Goal: Task Accomplishment & Management: Manage account settings

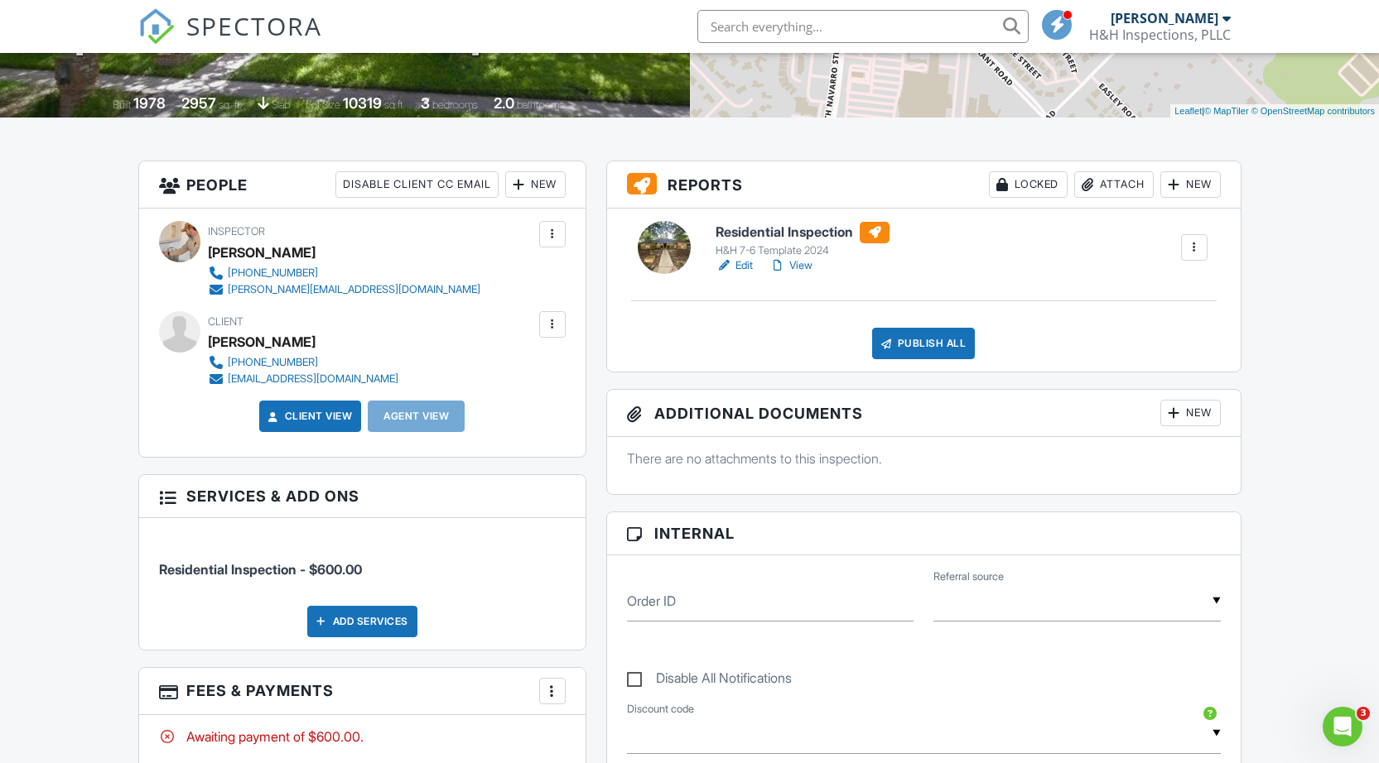
click at [532, 182] on div "New" at bounding box center [535, 184] width 60 height 26
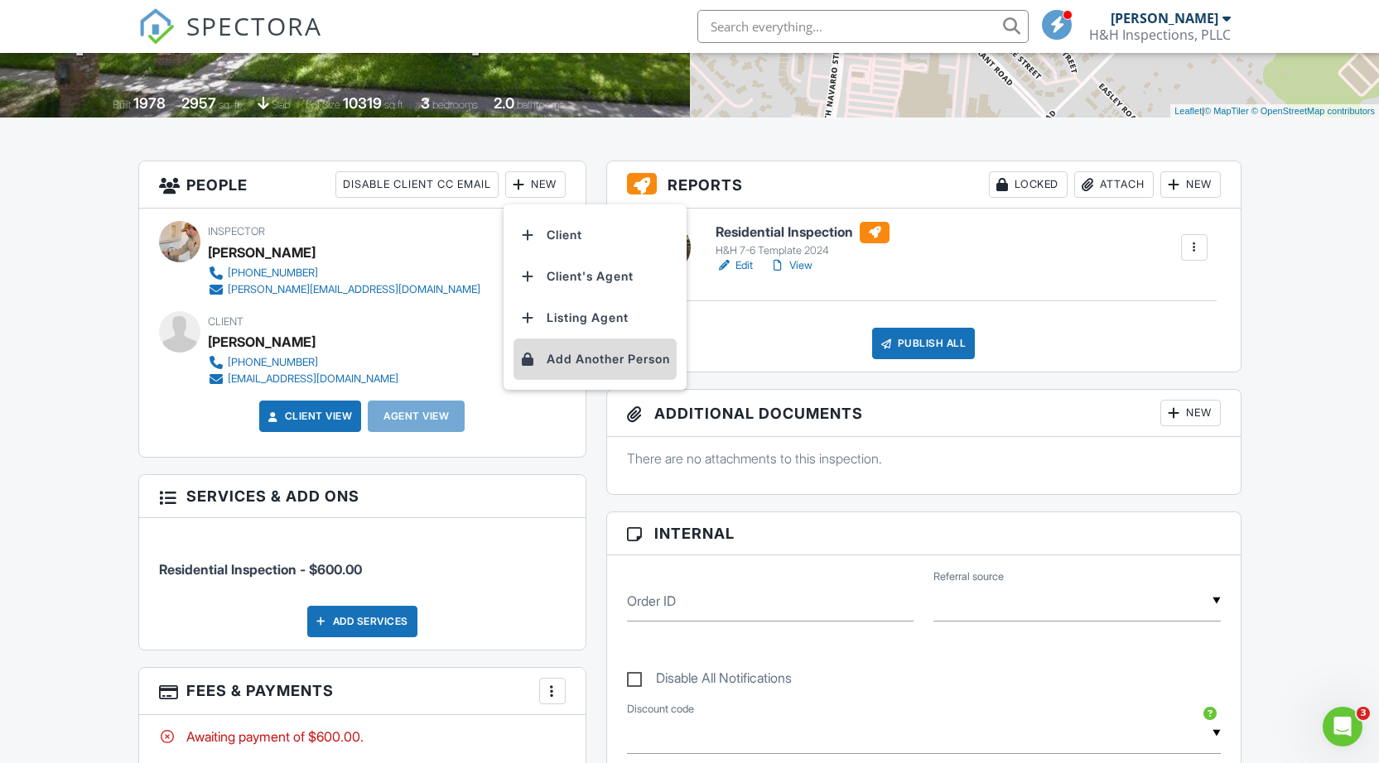
click at [574, 354] on li "Add Another Person" at bounding box center [594, 359] width 163 height 41
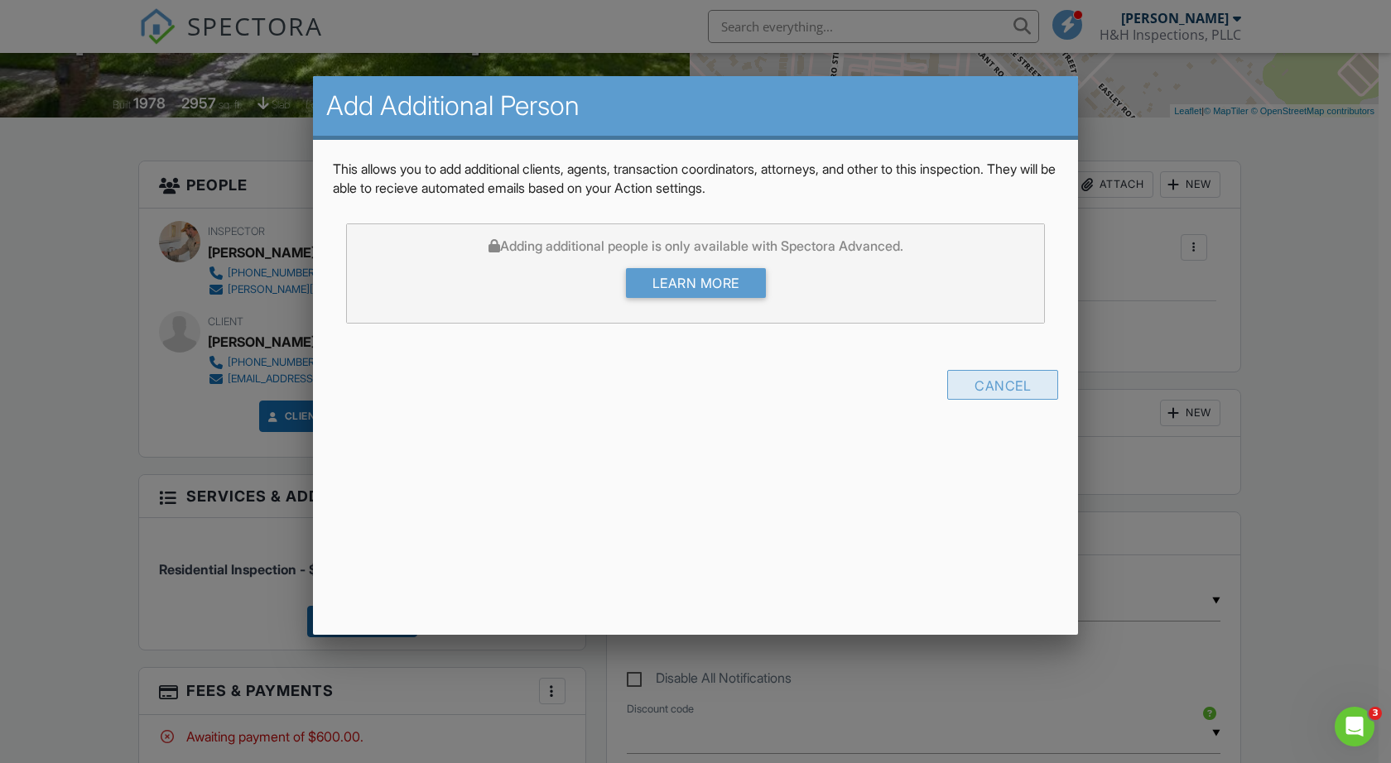
click at [997, 383] on div "Cancel" at bounding box center [1002, 385] width 111 height 30
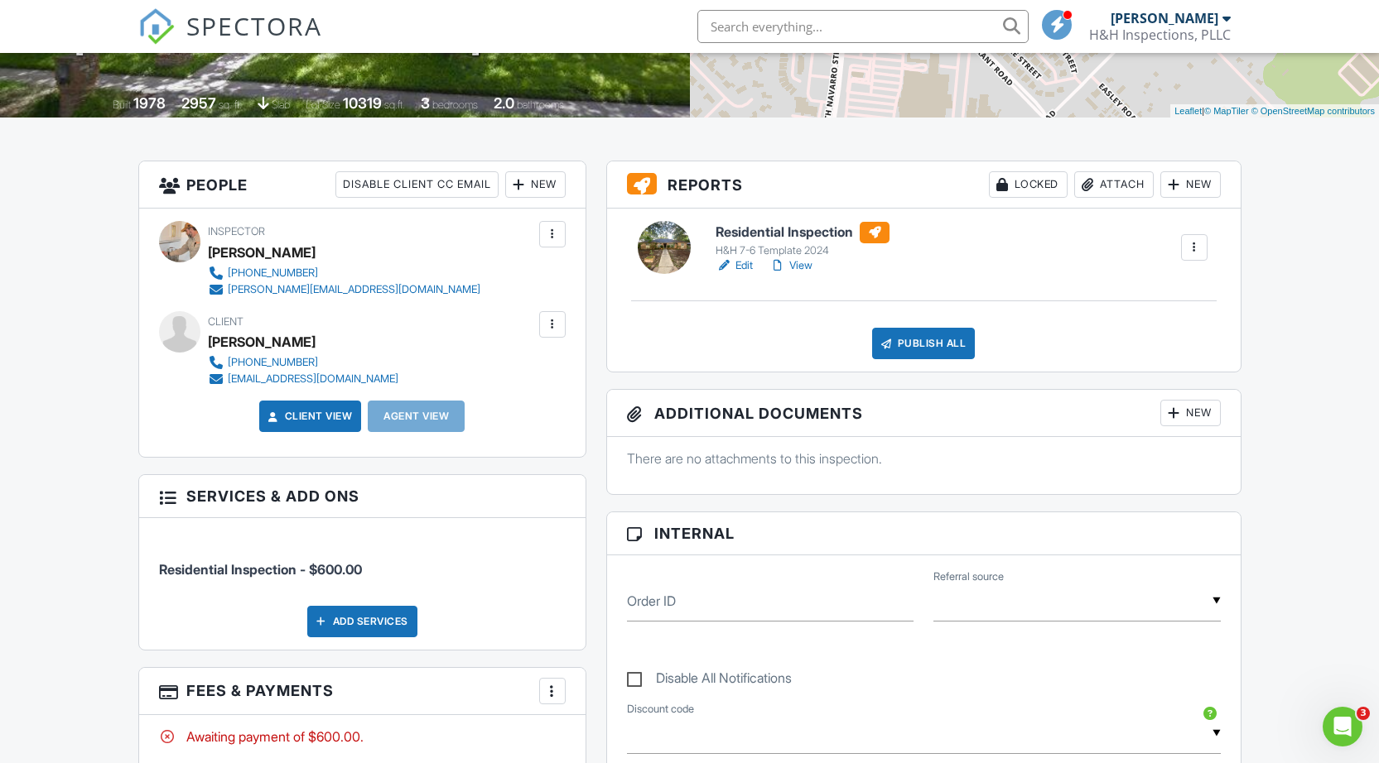
click at [549, 330] on div at bounding box center [552, 324] width 17 height 17
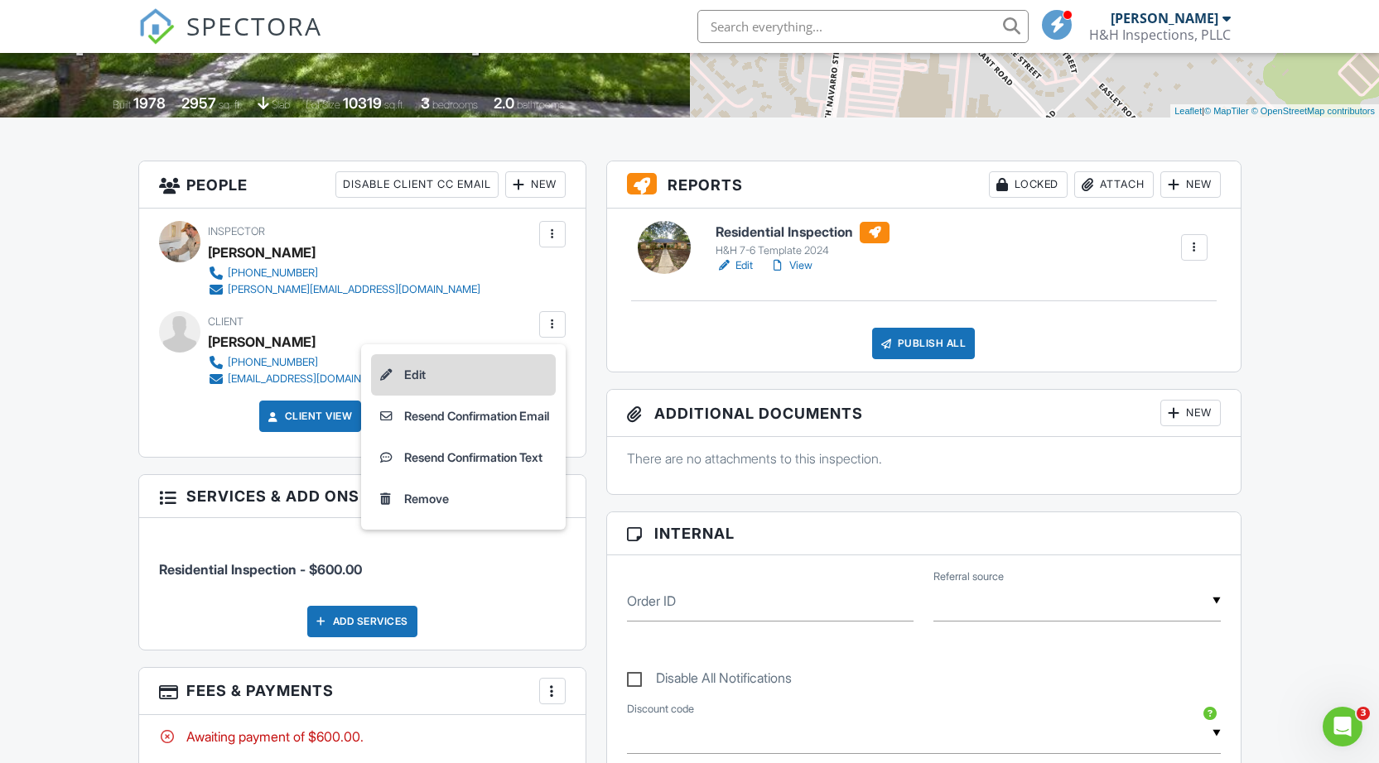
click at [379, 373] on div at bounding box center [386, 375] width 17 height 17
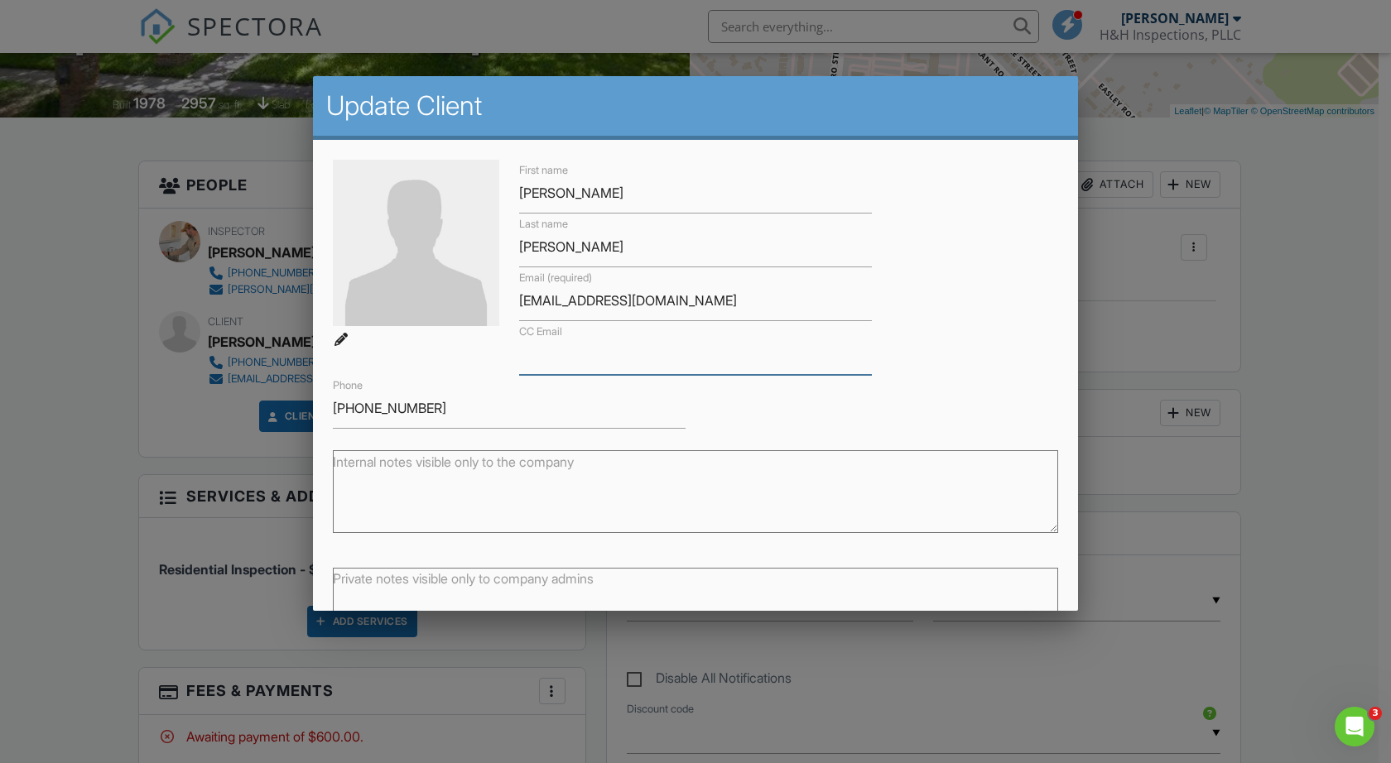
paste input "yliana.vicknair@chamberlainlaw.com"
type input "yliana.vicknair@chamberlainlaw.com"
click at [1001, 677] on input "Save" at bounding box center [1014, 678] width 88 height 30
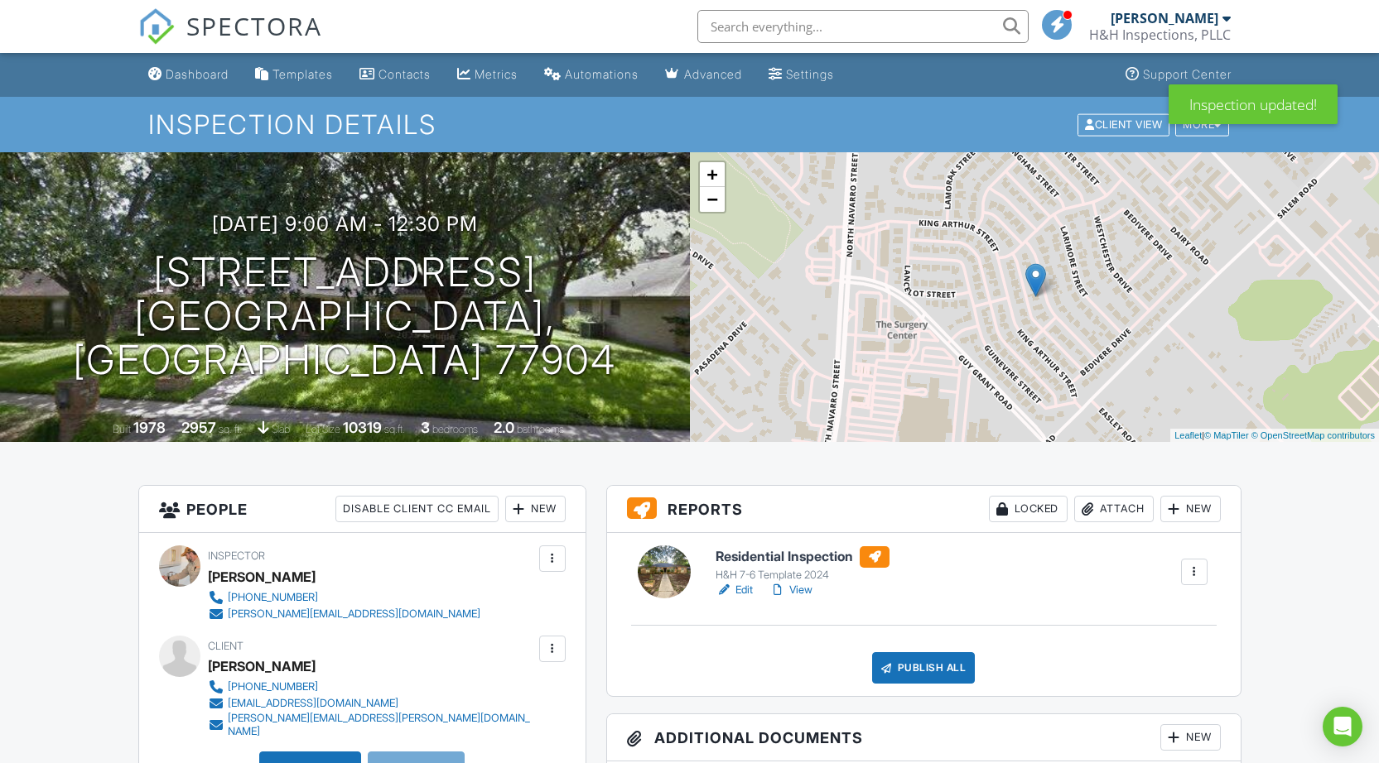
click at [548, 641] on div at bounding box center [552, 649] width 17 height 17
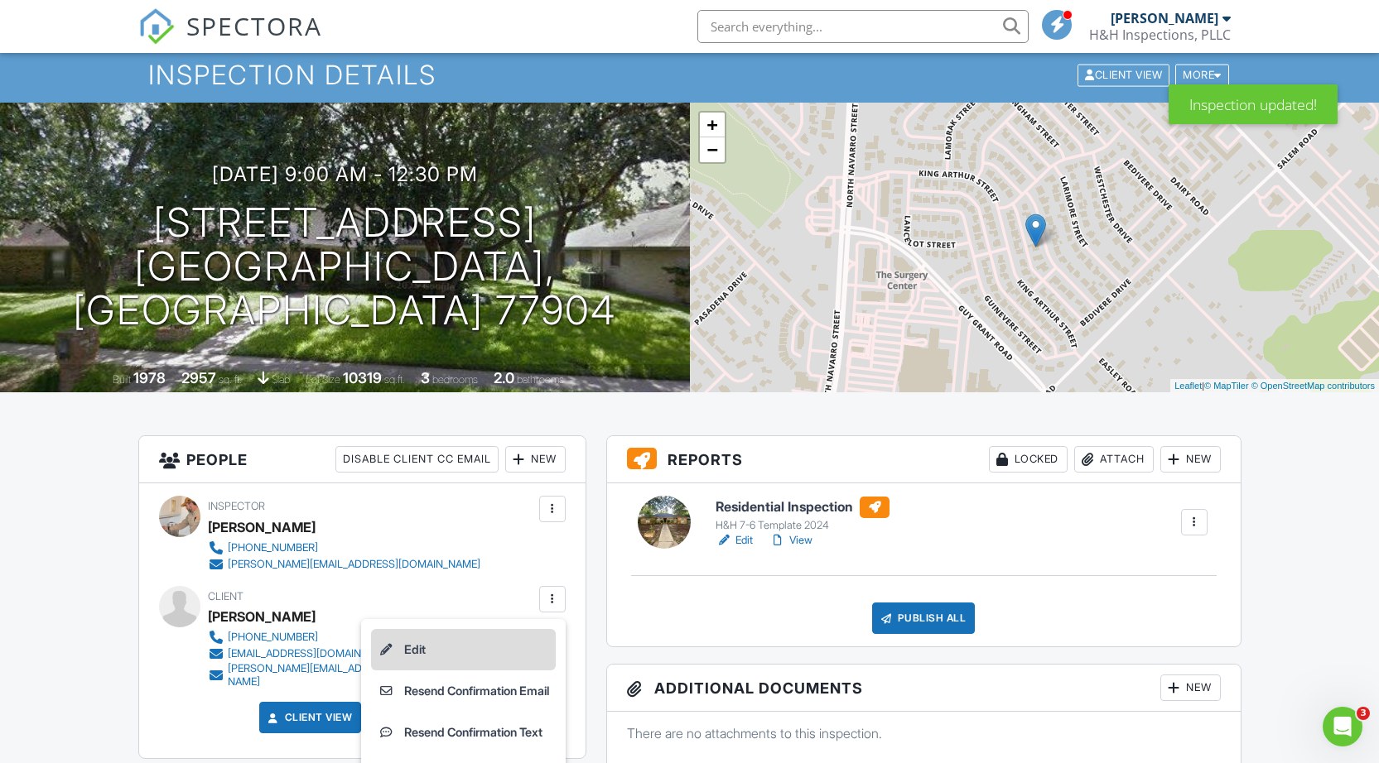
click at [404, 652] on li "Edit" at bounding box center [463, 649] width 185 height 41
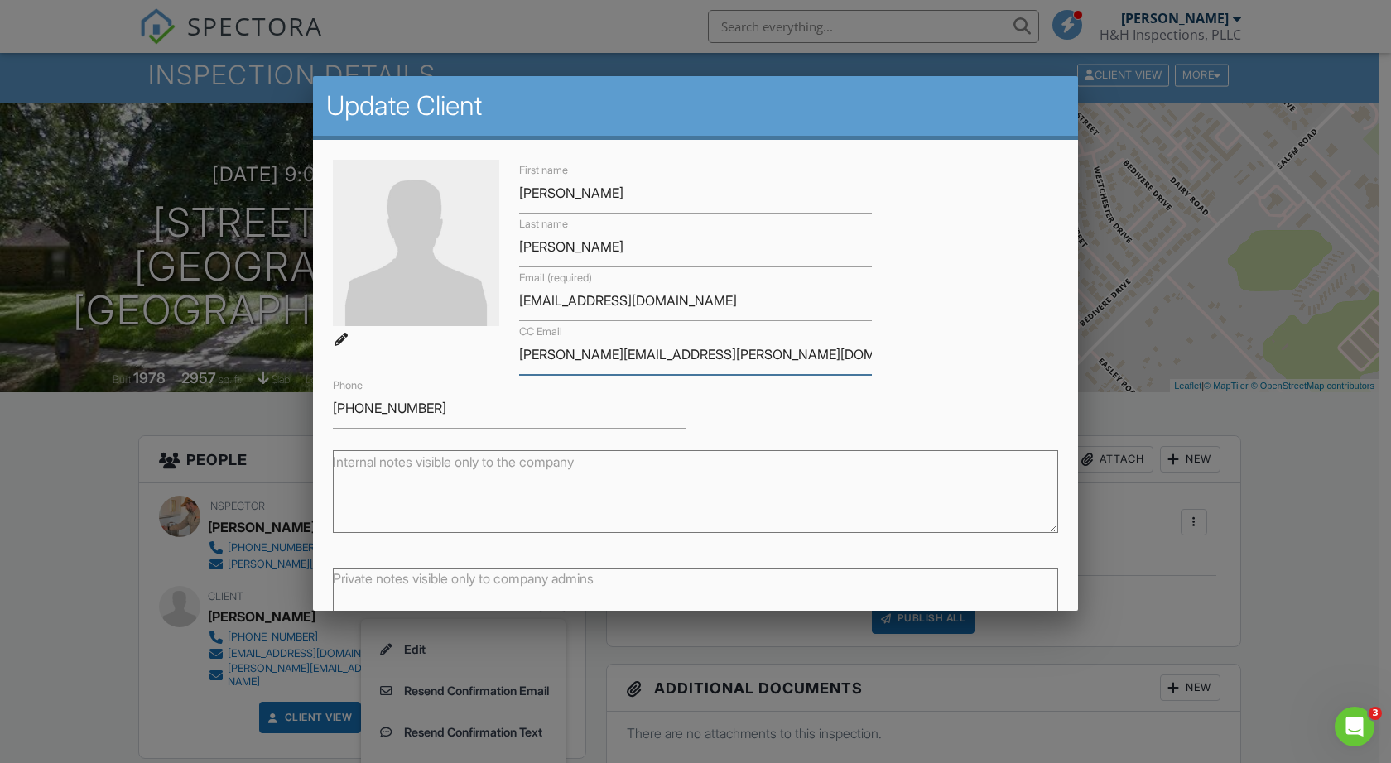
paste input "Kelly.shields@chamberlainlaw.com"
type input "yliana.vicknair@chamberlainlaw.com, Kelly.shields@chamberlainlaw.com"
click at [976, 359] on div "First name Reagan Last name Grizzle Email (required) docgriz@comcast.net CC Ema…" at bounding box center [695, 294] width 745 height 269
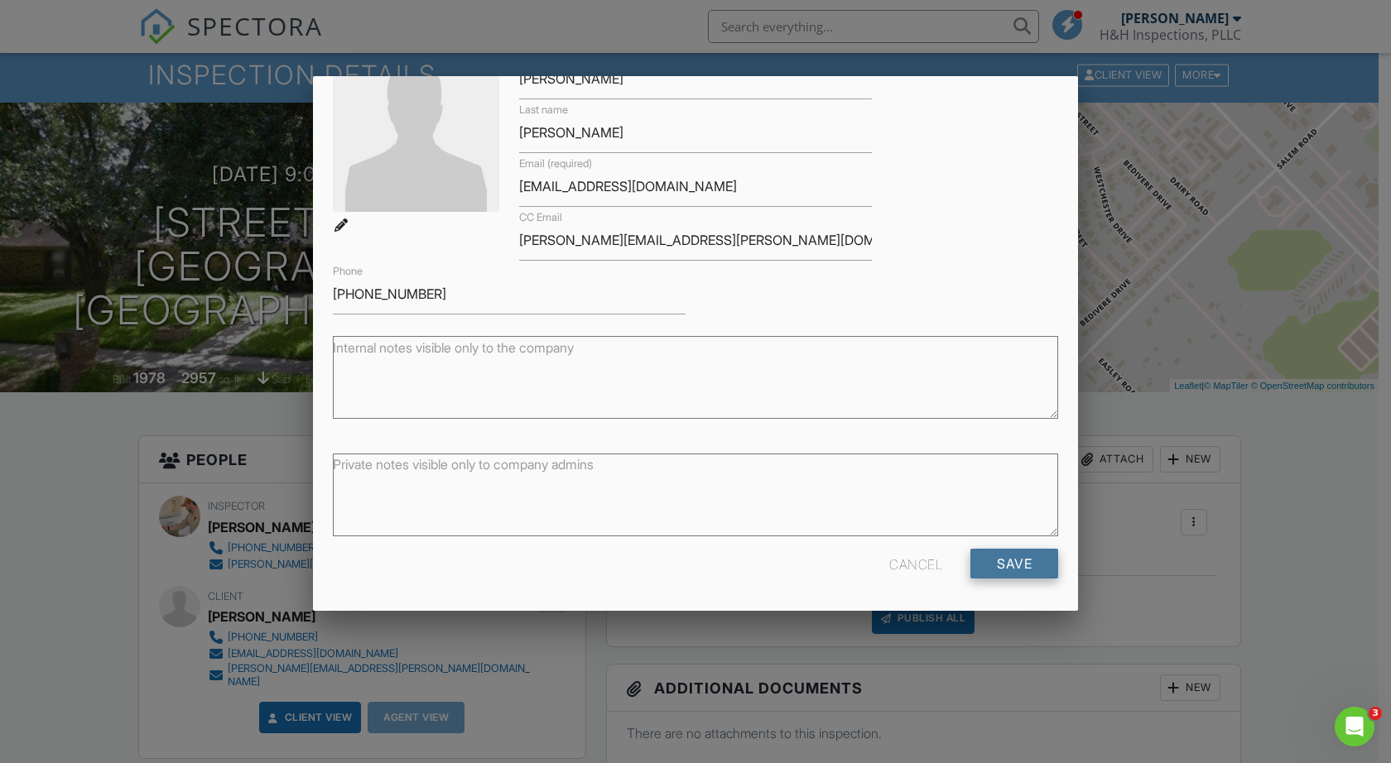
click at [1009, 553] on input "Save" at bounding box center [1014, 564] width 88 height 30
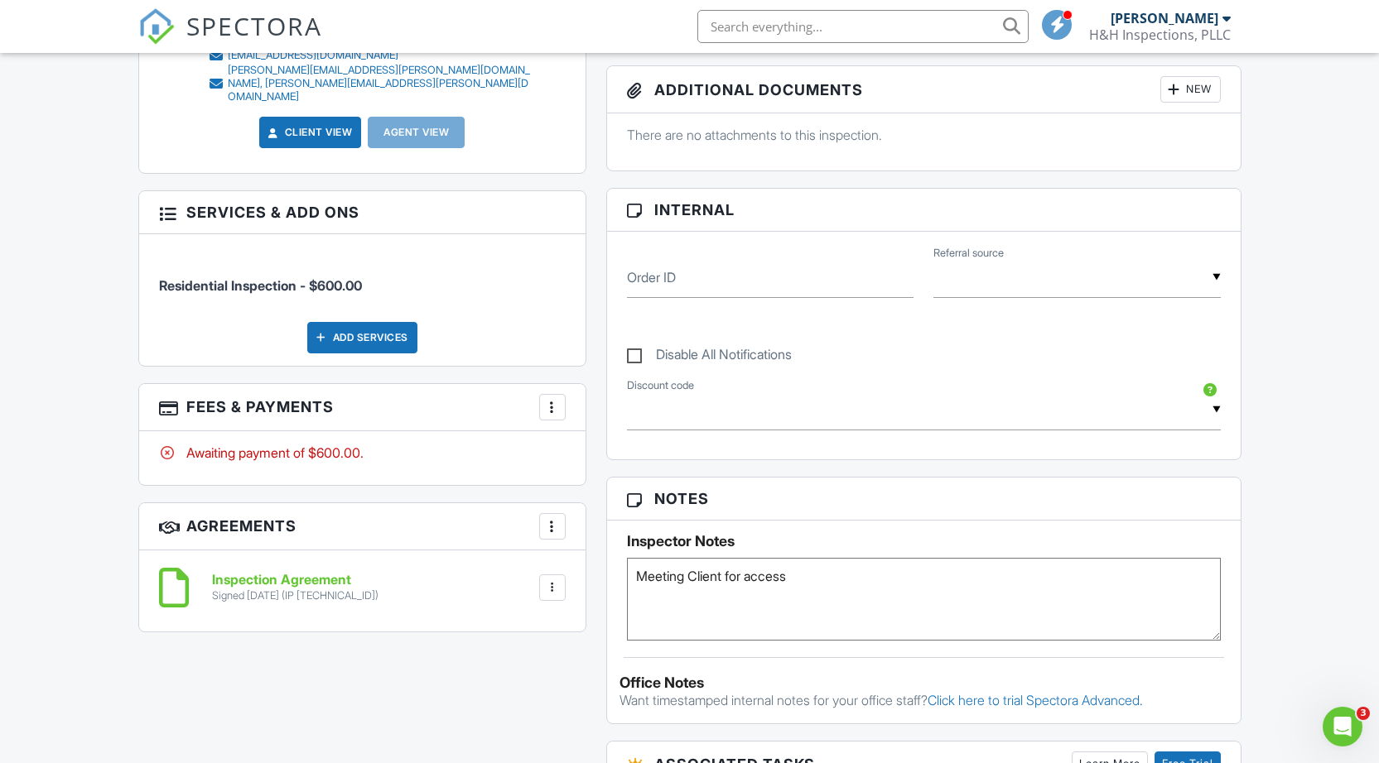
scroll to position [505, 0]
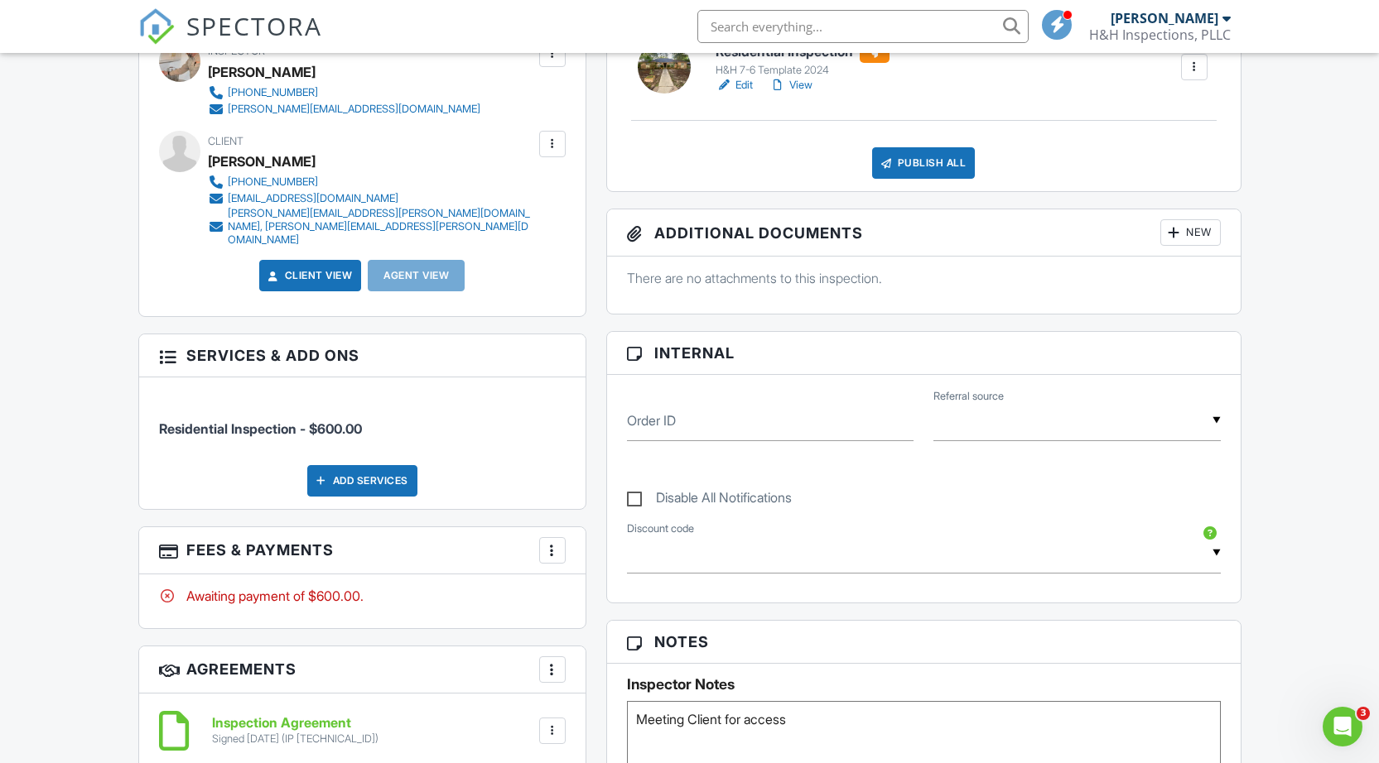
click at [801, 84] on link "View" at bounding box center [790, 85] width 43 height 17
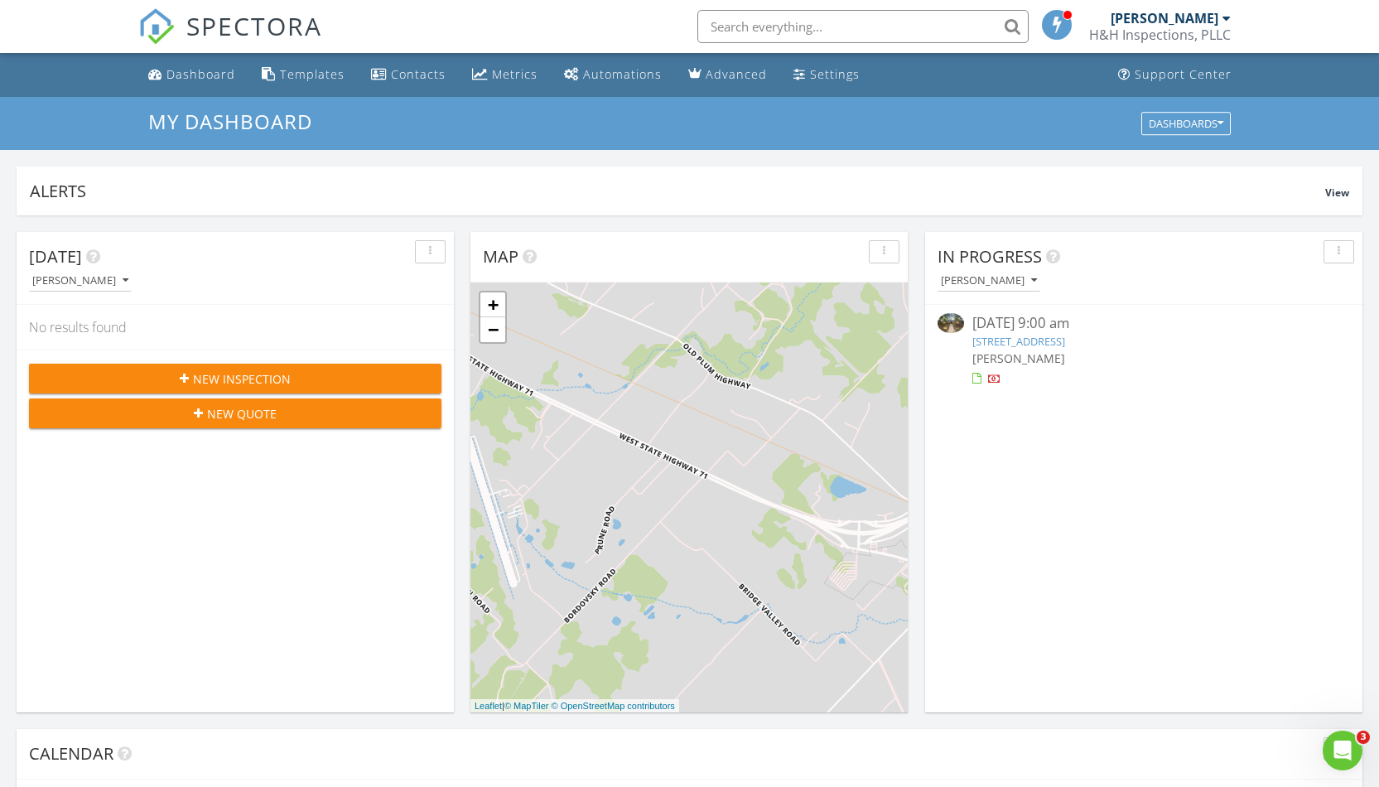
scroll to position [1533, 1404]
click at [999, 378] on div at bounding box center [994, 379] width 13 height 13
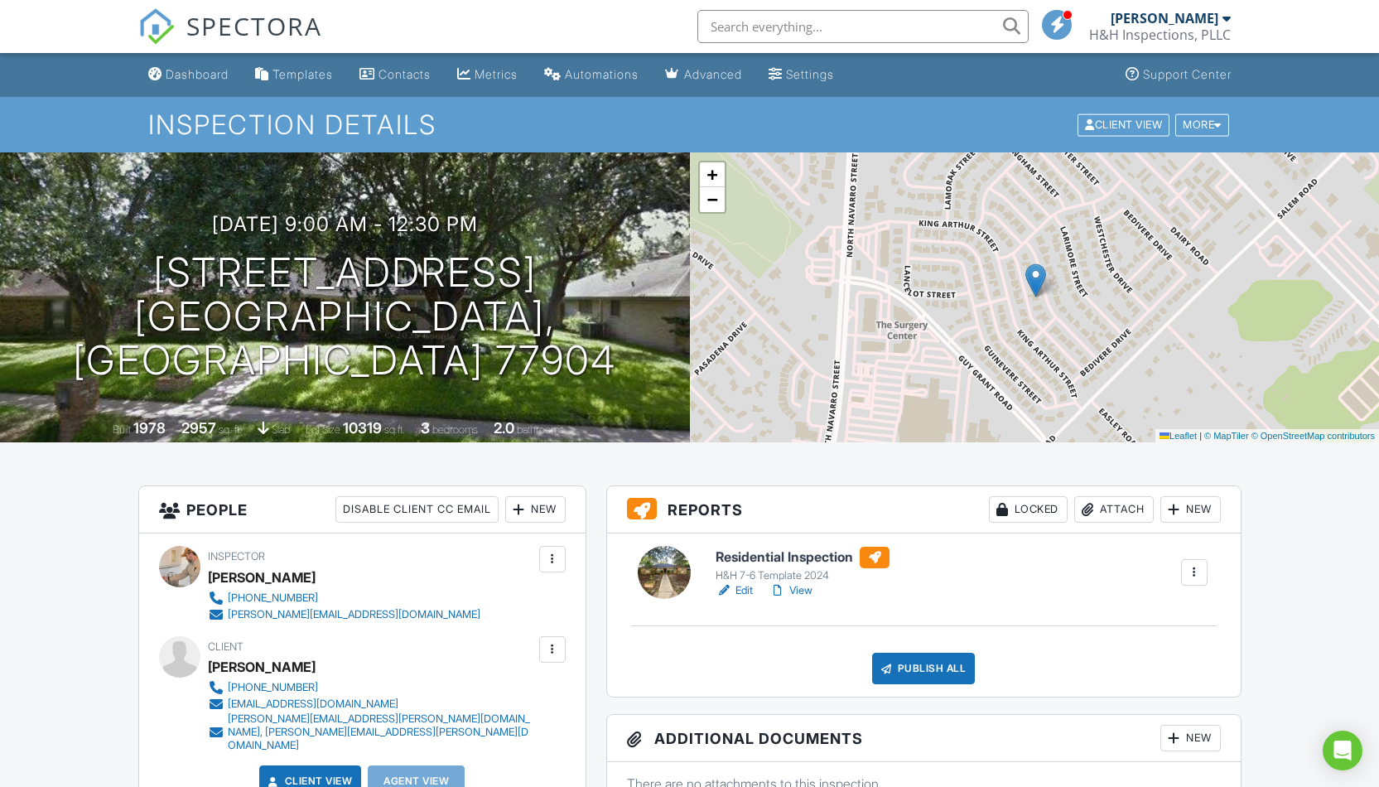
click at [742, 589] on link "Edit" at bounding box center [733, 590] width 37 height 17
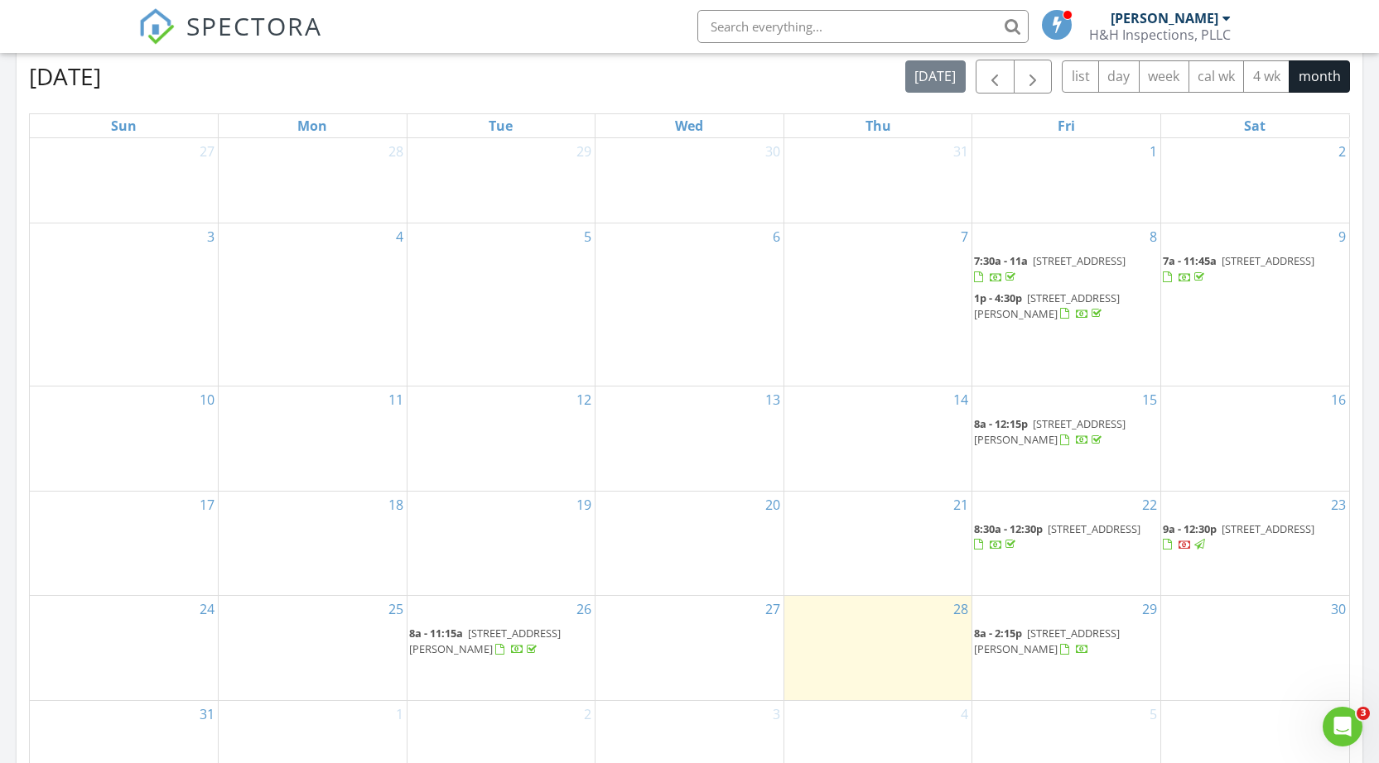
scroll to position [735, 0]
click at [1191, 537] on div at bounding box center [1184, 543] width 13 height 13
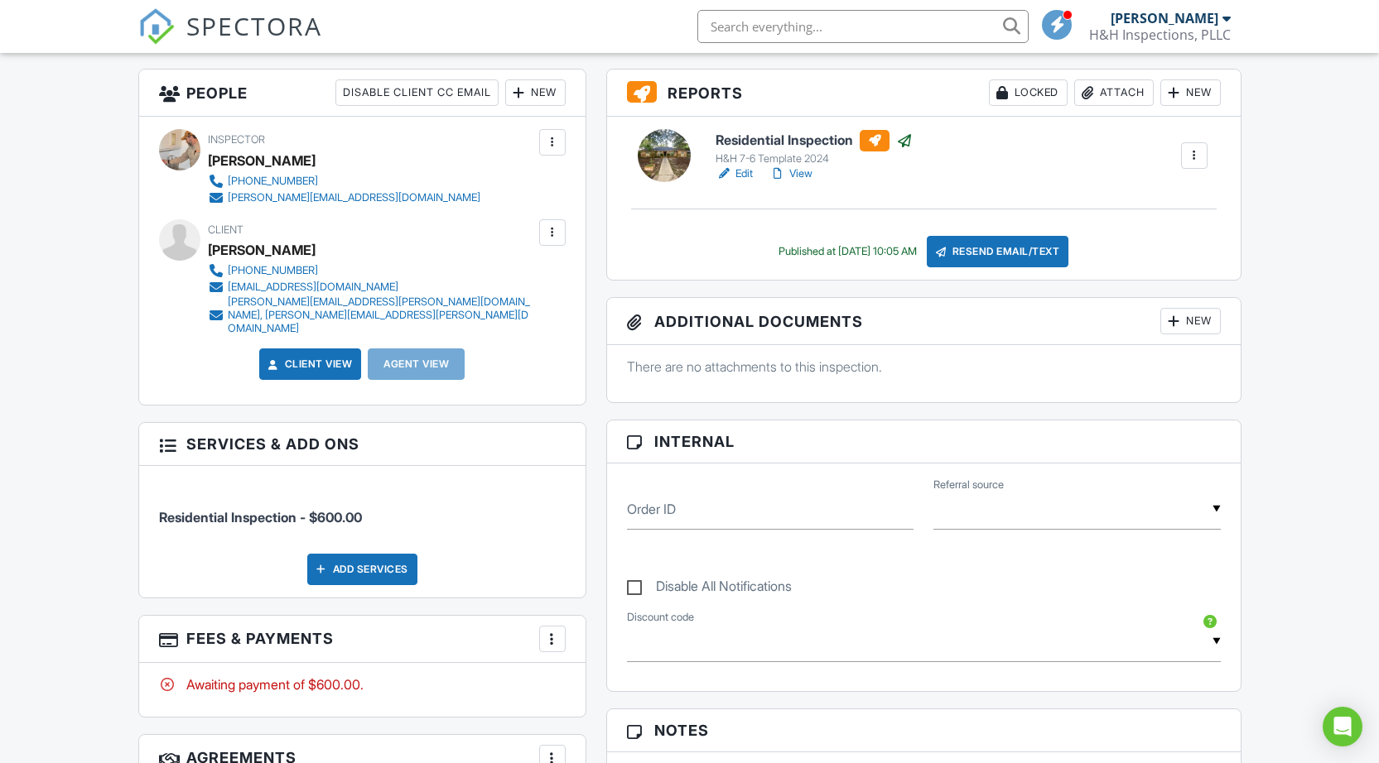
click at [551, 631] on div at bounding box center [552, 639] width 17 height 17
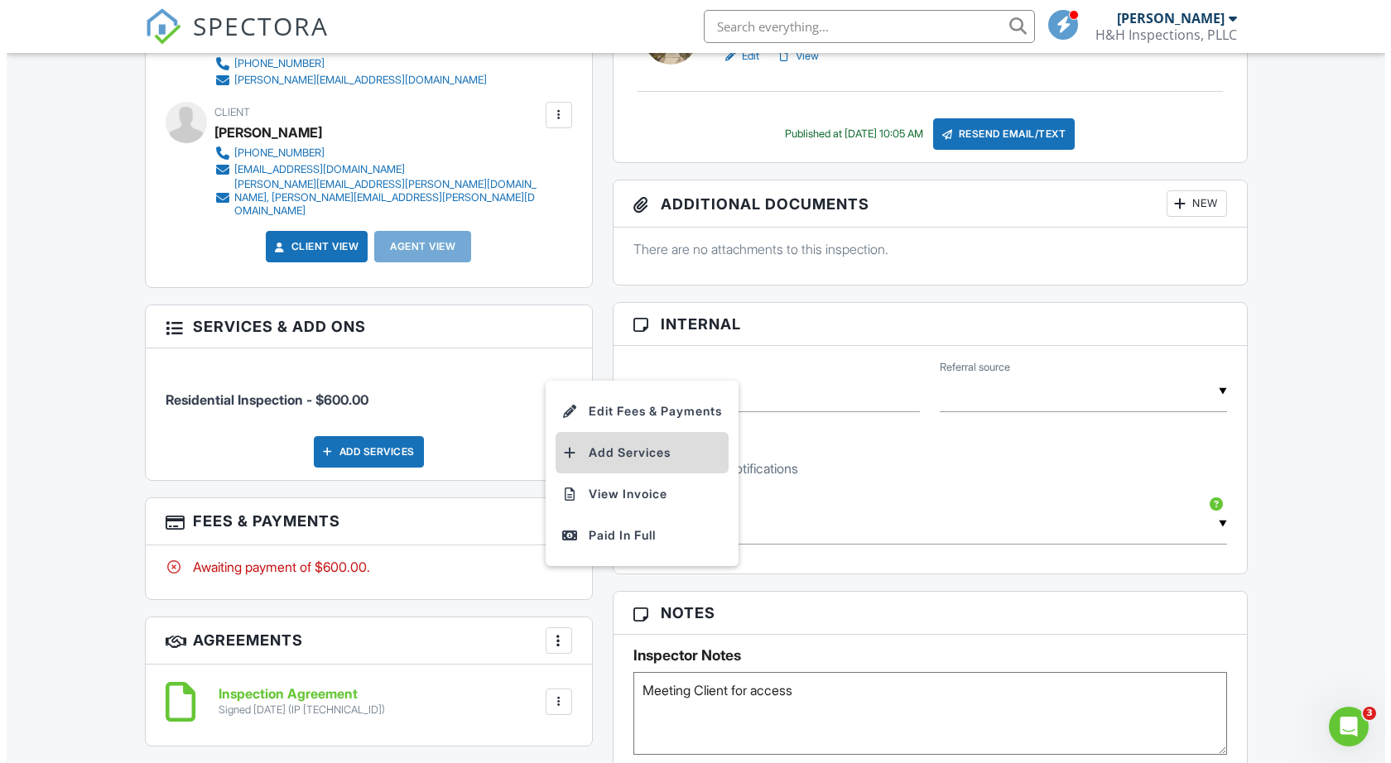
scroll to position [0, 0]
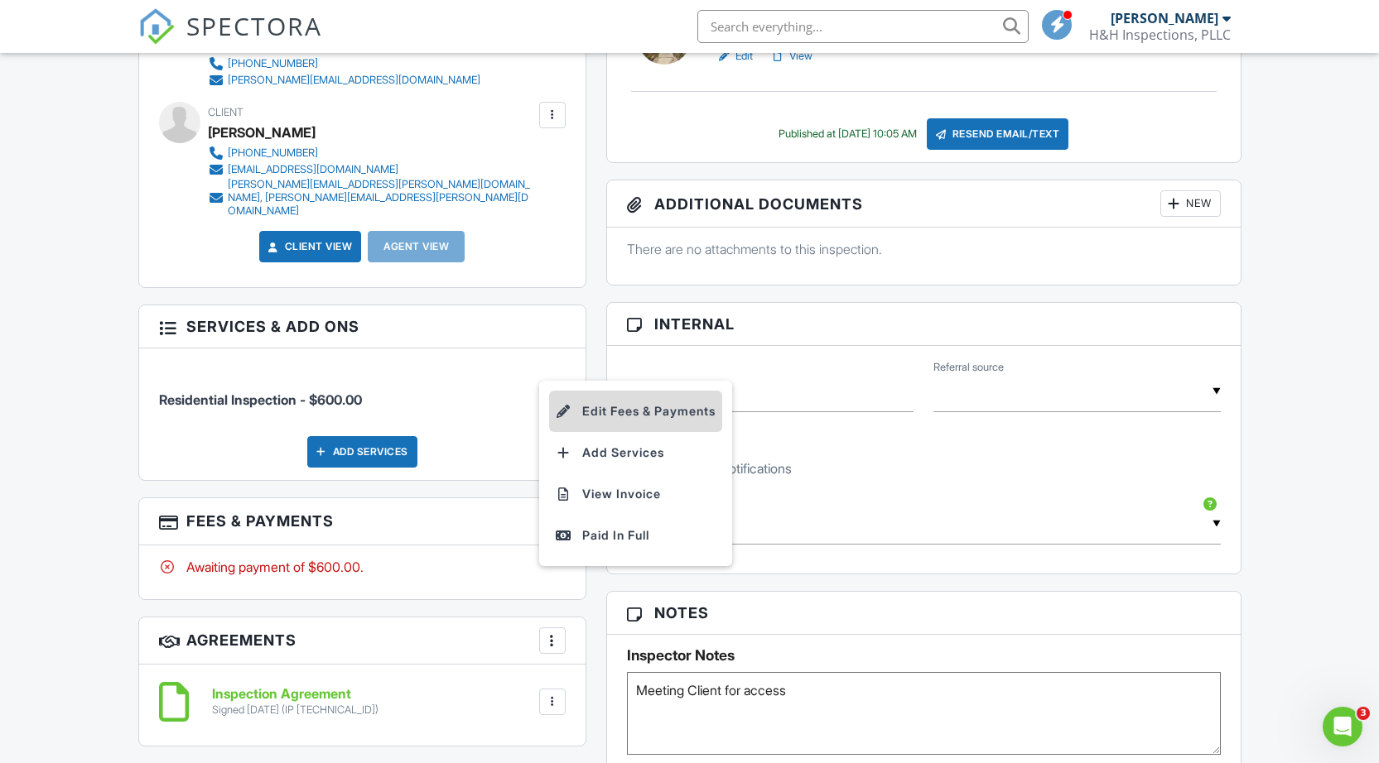
click at [599, 396] on li "Edit Fees & Payments" at bounding box center [635, 411] width 173 height 41
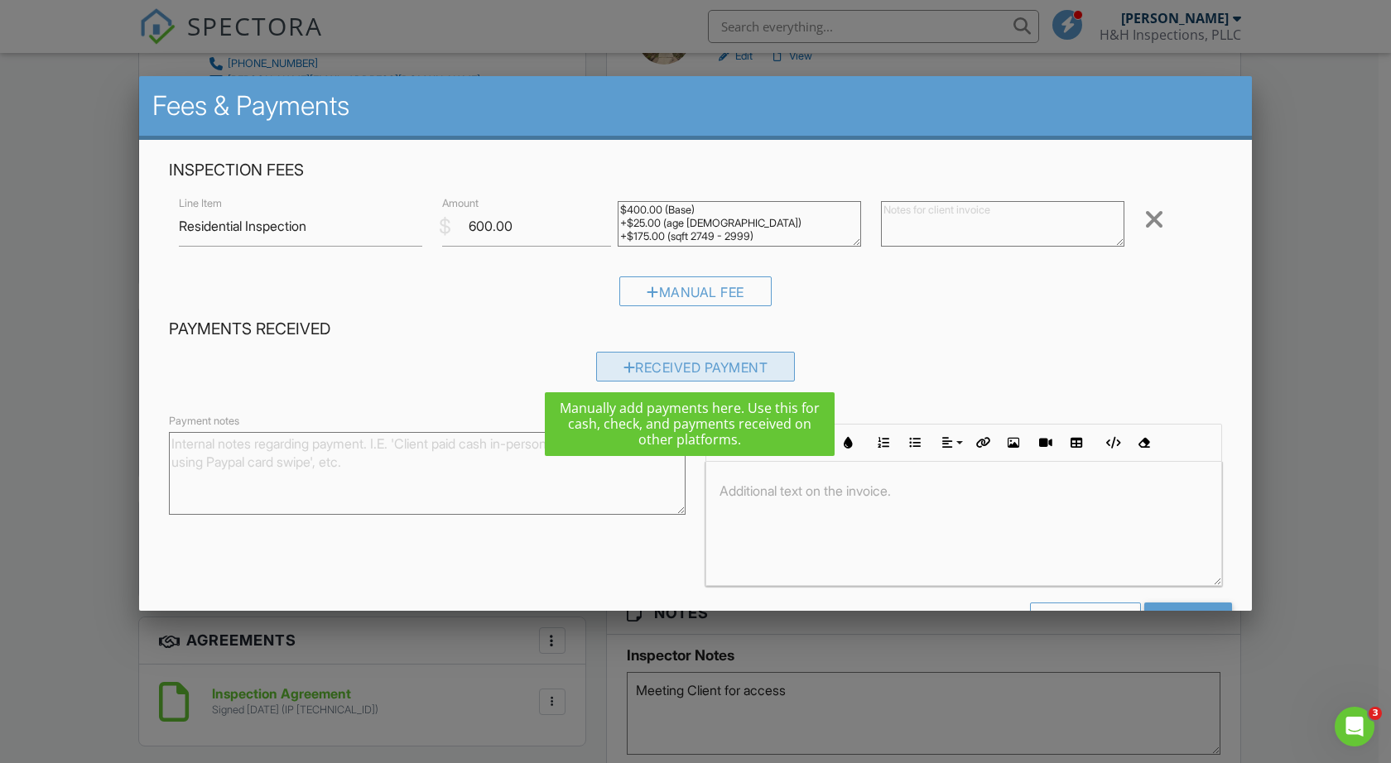
click at [609, 361] on div "Received Payment" at bounding box center [696, 367] width 200 height 30
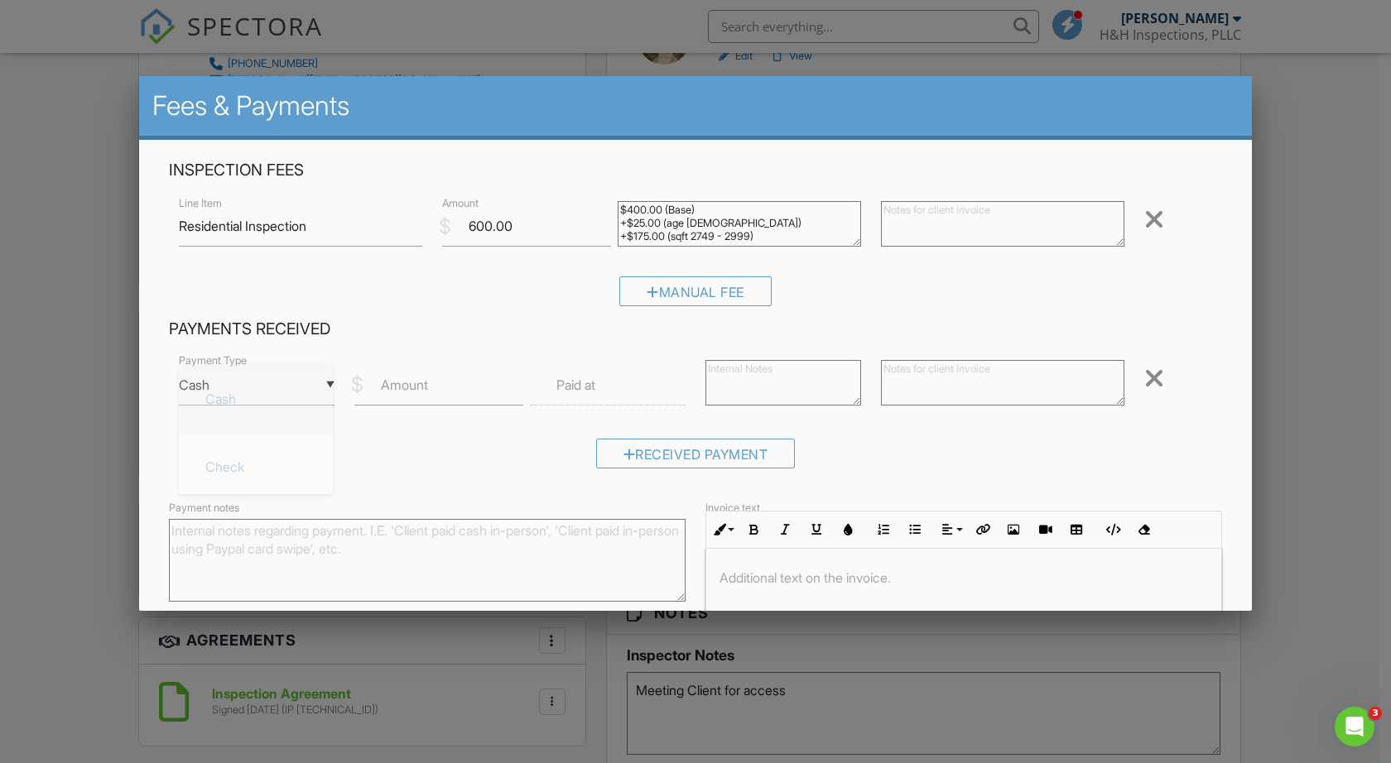
click at [330, 383] on div "▼ Cash Cash Check On-Site Card Other Cash Check On-Site Card Other" at bounding box center [257, 385] width 156 height 41
click at [248, 469] on span "Check" at bounding box center [256, 466] width 128 height 41
type input "Check"
click at [434, 386] on input "Amount" at bounding box center [438, 385] width 169 height 41
type input "600.00"
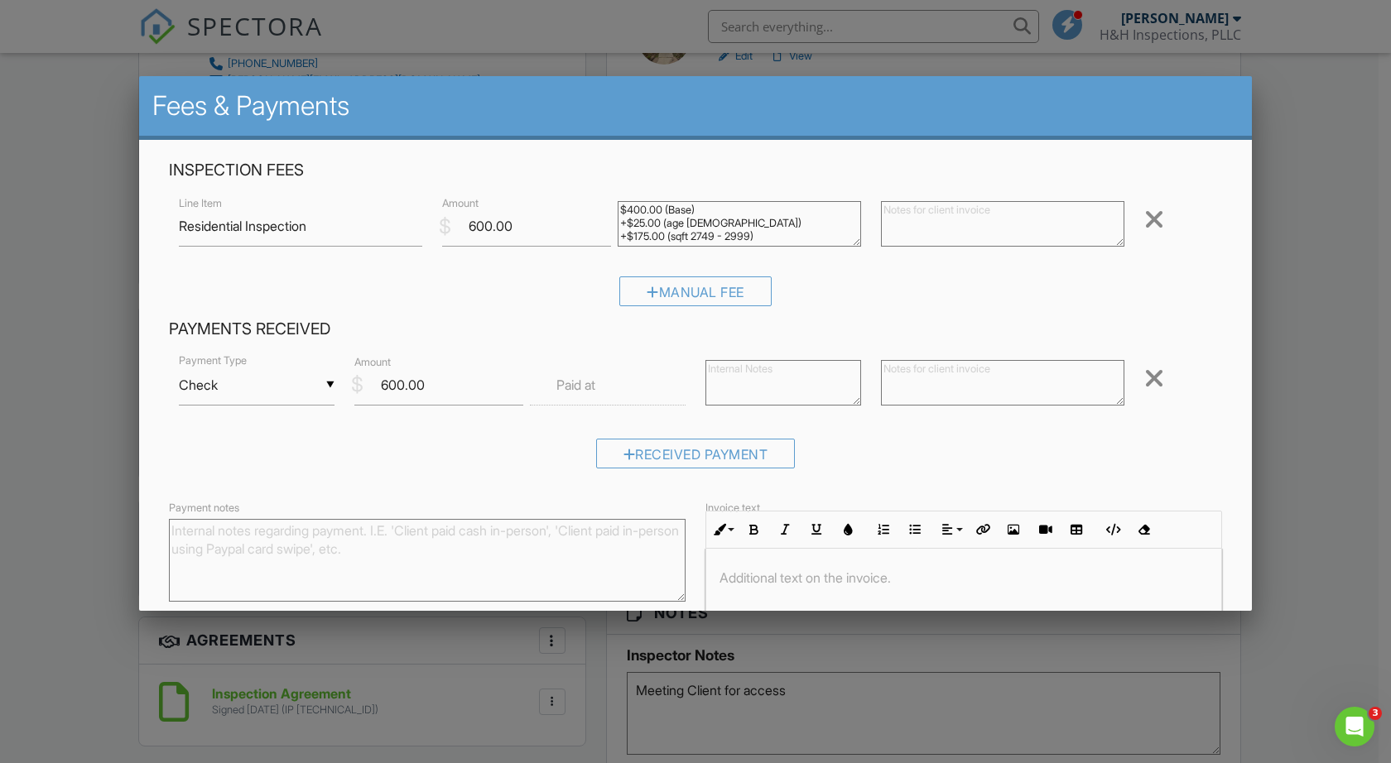
click at [604, 375] on input "text" at bounding box center [608, 385] width 156 height 41
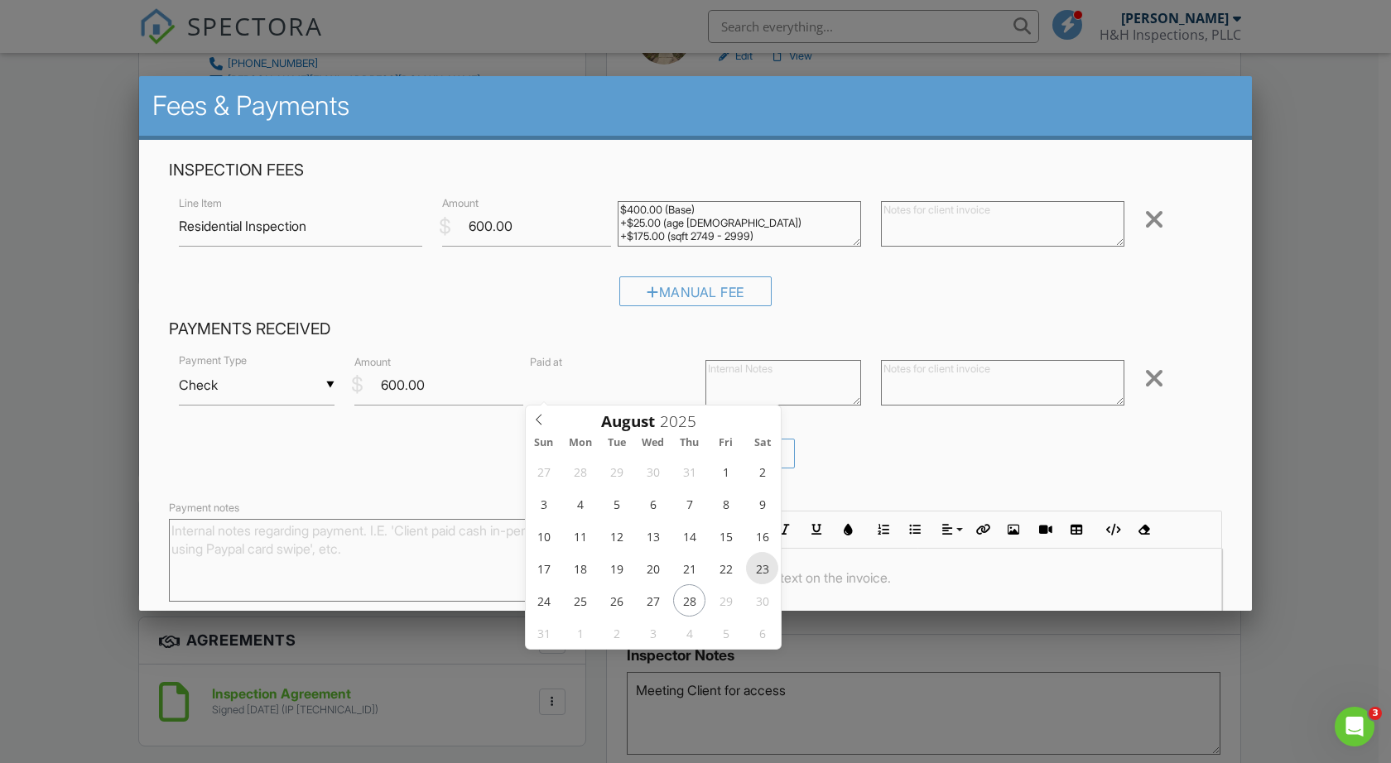
type input "08/23/2025 12:00 PM"
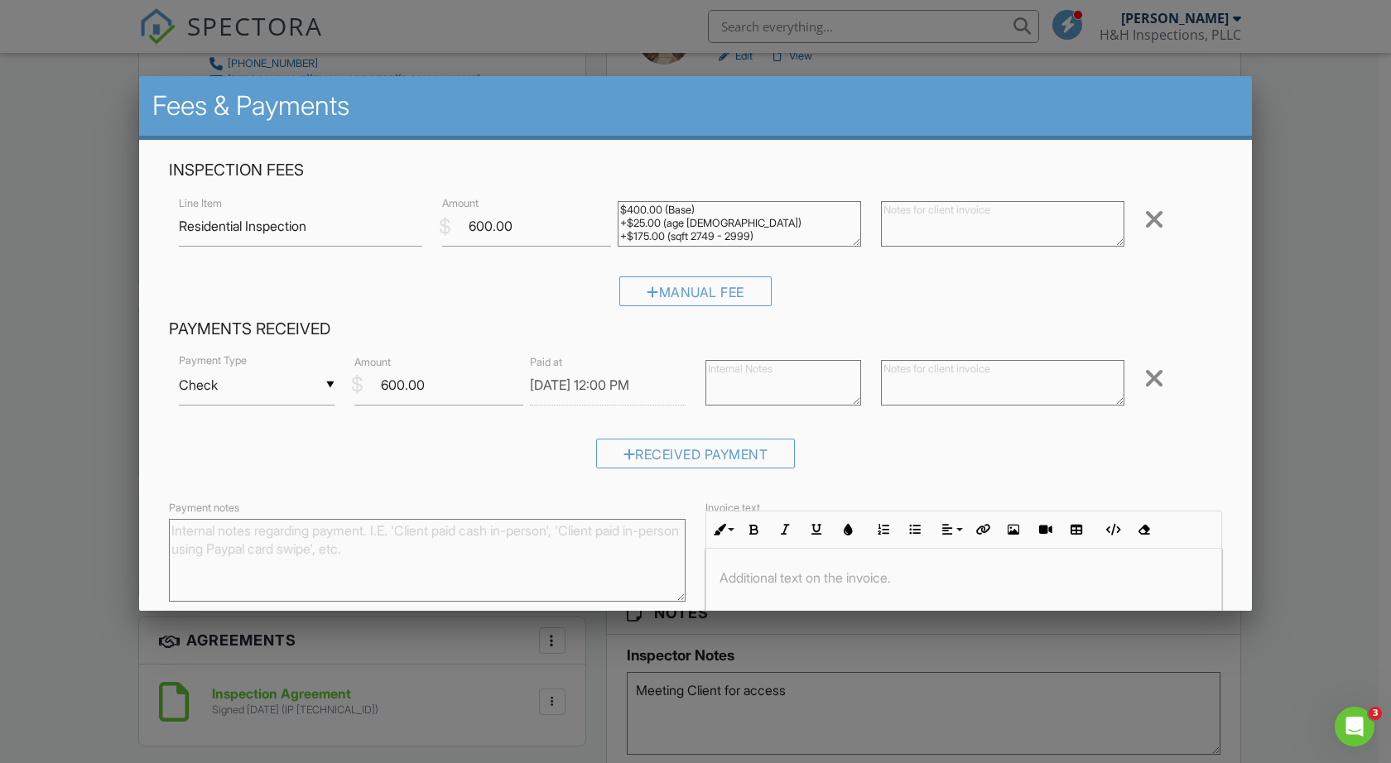
drag, startPoint x: 1239, startPoint y: 456, endPoint x: 1220, endPoint y: 592, distance: 137.0
click at [1220, 592] on div "Inspection Fees Line Item Residential Inspection $ Amount 600.00 $400.00 (Base)…" at bounding box center [695, 446] width 1113 height 612
click at [1229, 294] on div "Inspection Fees Line Item Residential Inspection $ Amount 600.00 $400.00 (Base)…" at bounding box center [695, 446] width 1113 height 612
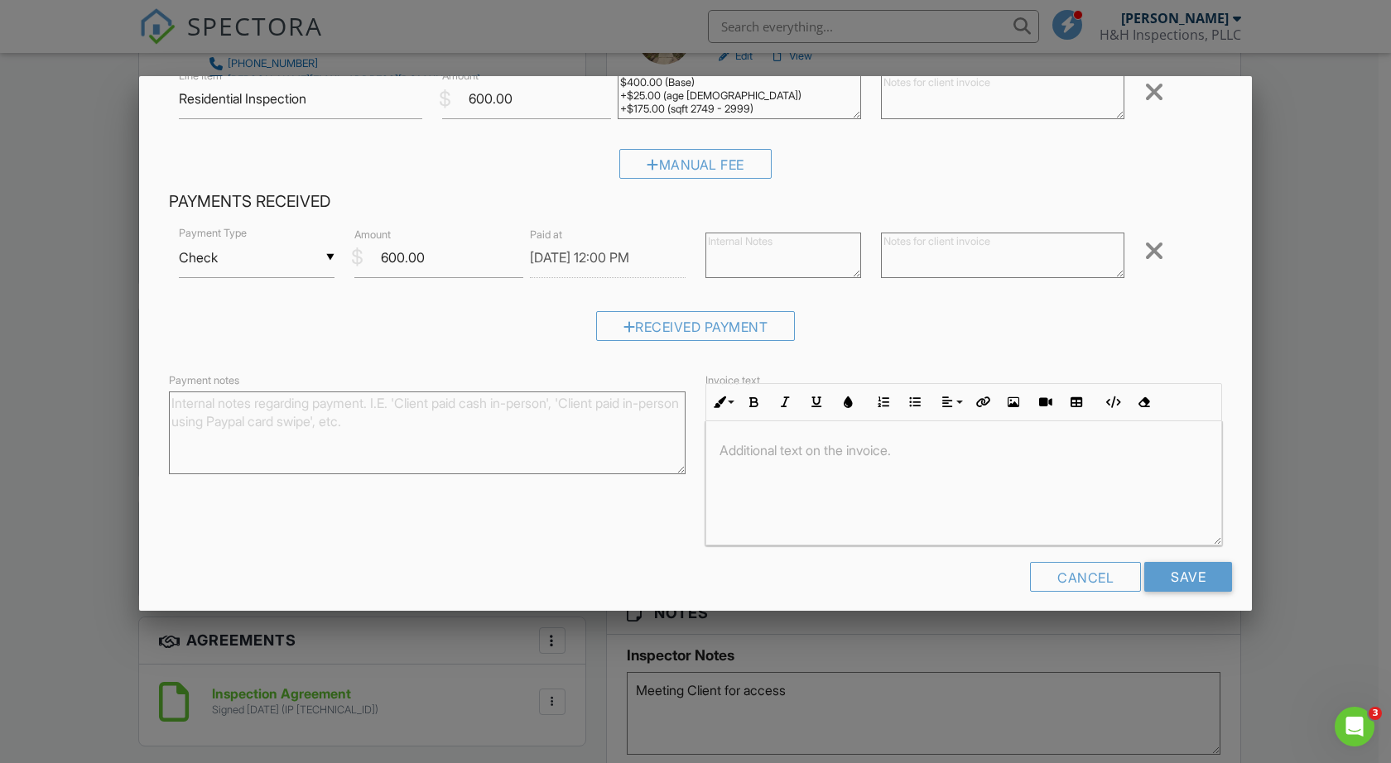
scroll to position [140, 0]
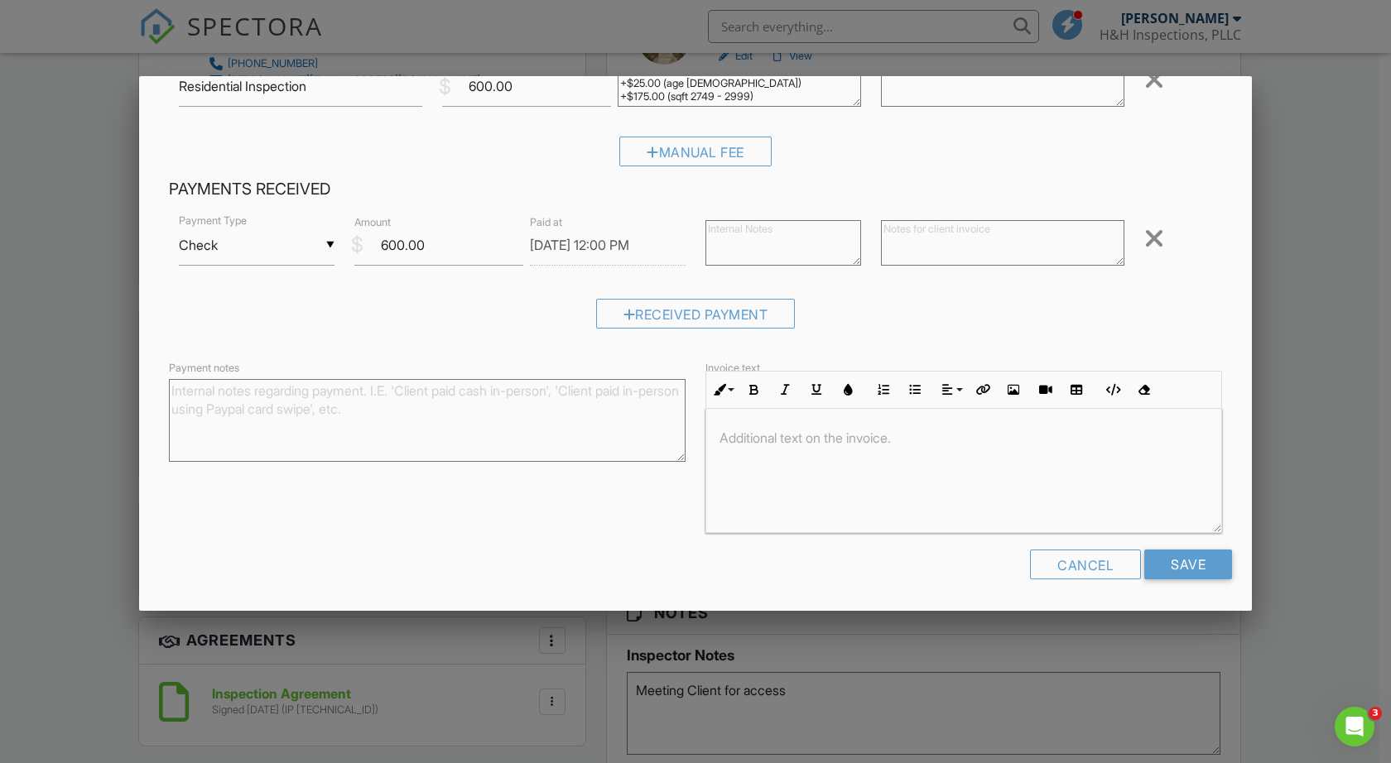
click at [622, 247] on input "08/23/2025 12:00 PM" at bounding box center [608, 245] width 156 height 41
click at [1172, 565] on input "Save" at bounding box center [1188, 565] width 88 height 30
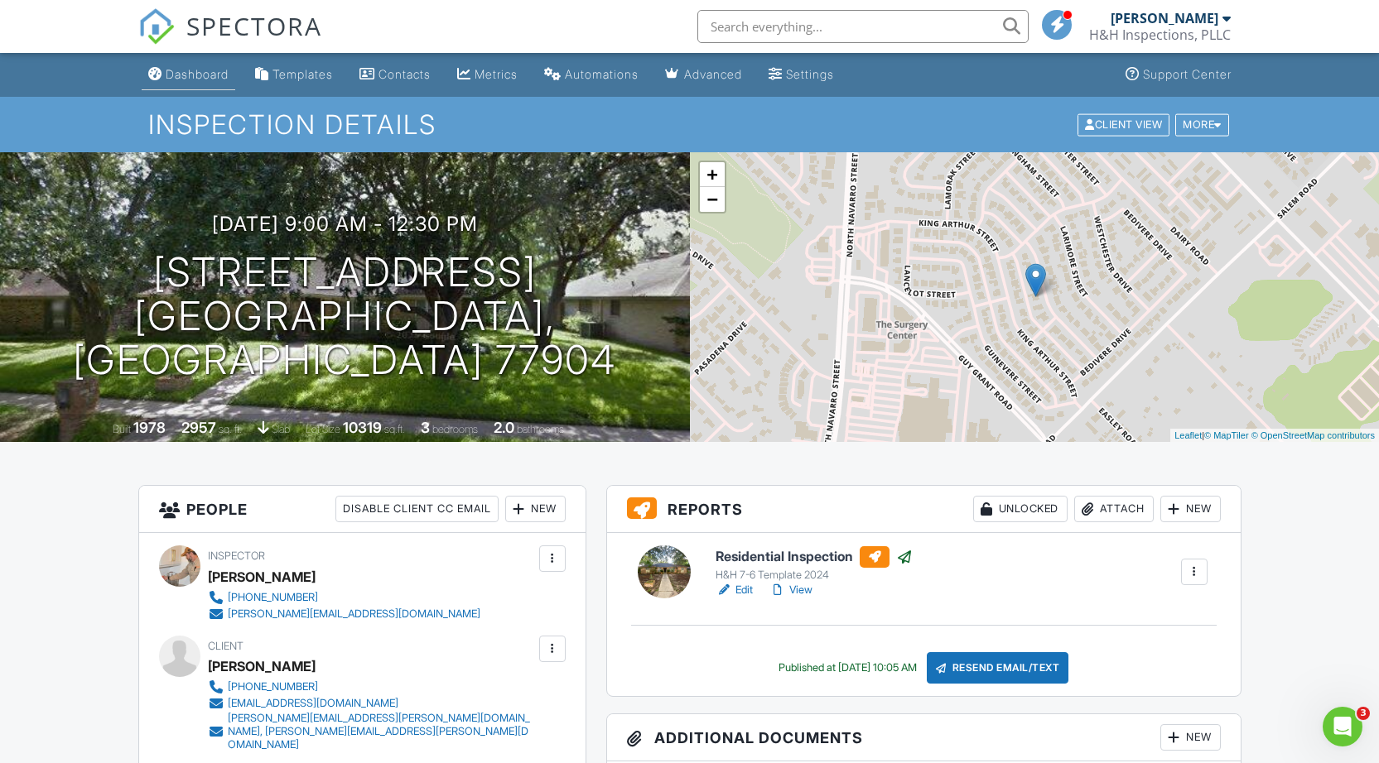
click at [202, 74] on div "Dashboard" at bounding box center [197, 74] width 63 height 14
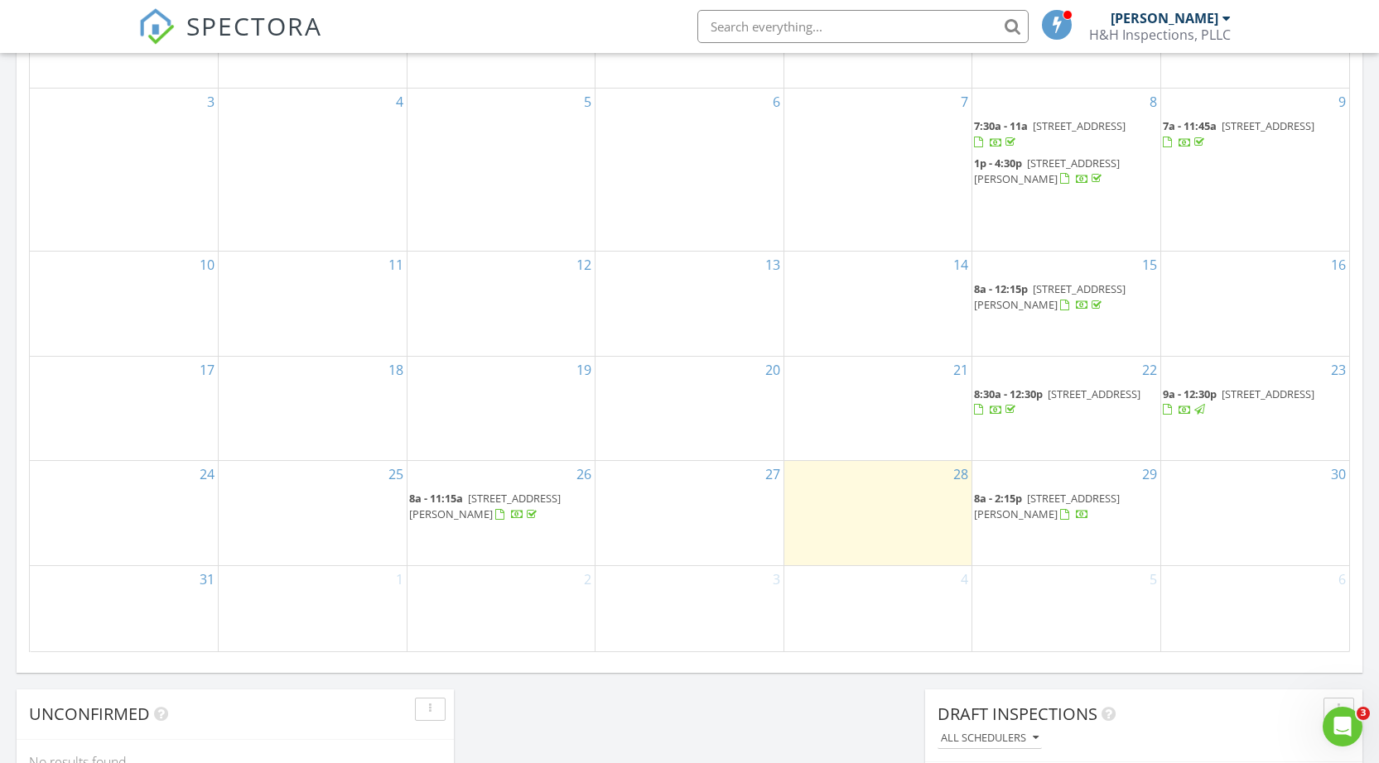
scroll to position [974, 0]
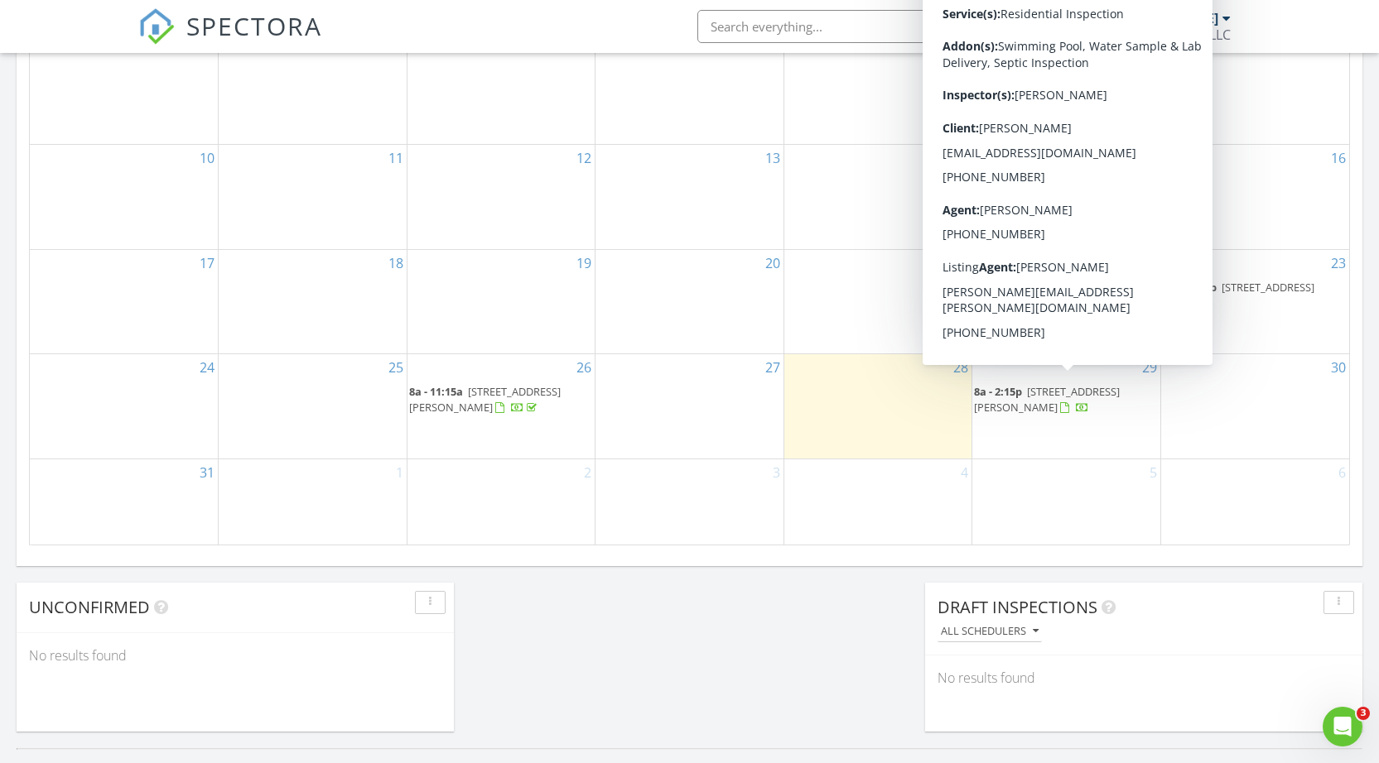
click at [1060, 403] on div at bounding box center [1066, 409] width 13 height 13
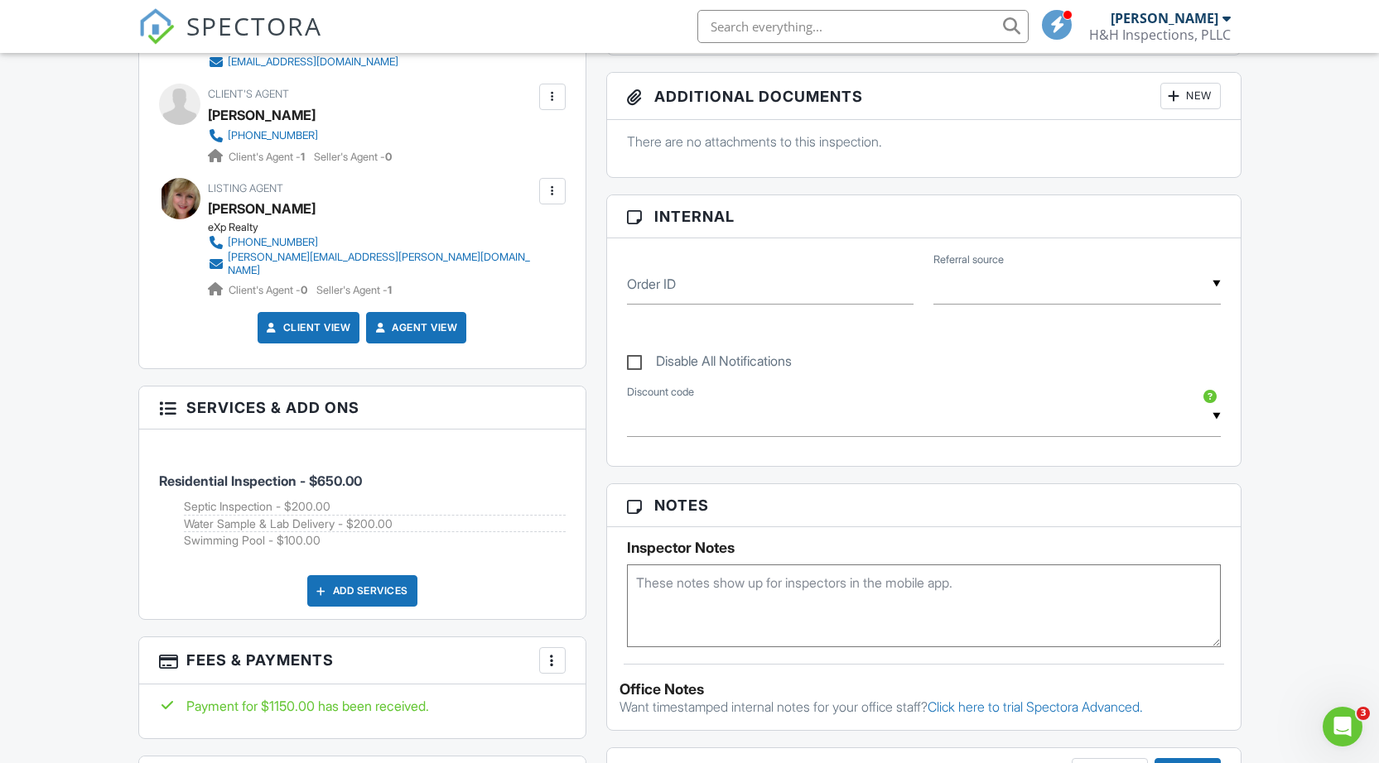
scroll to position [792, 0]
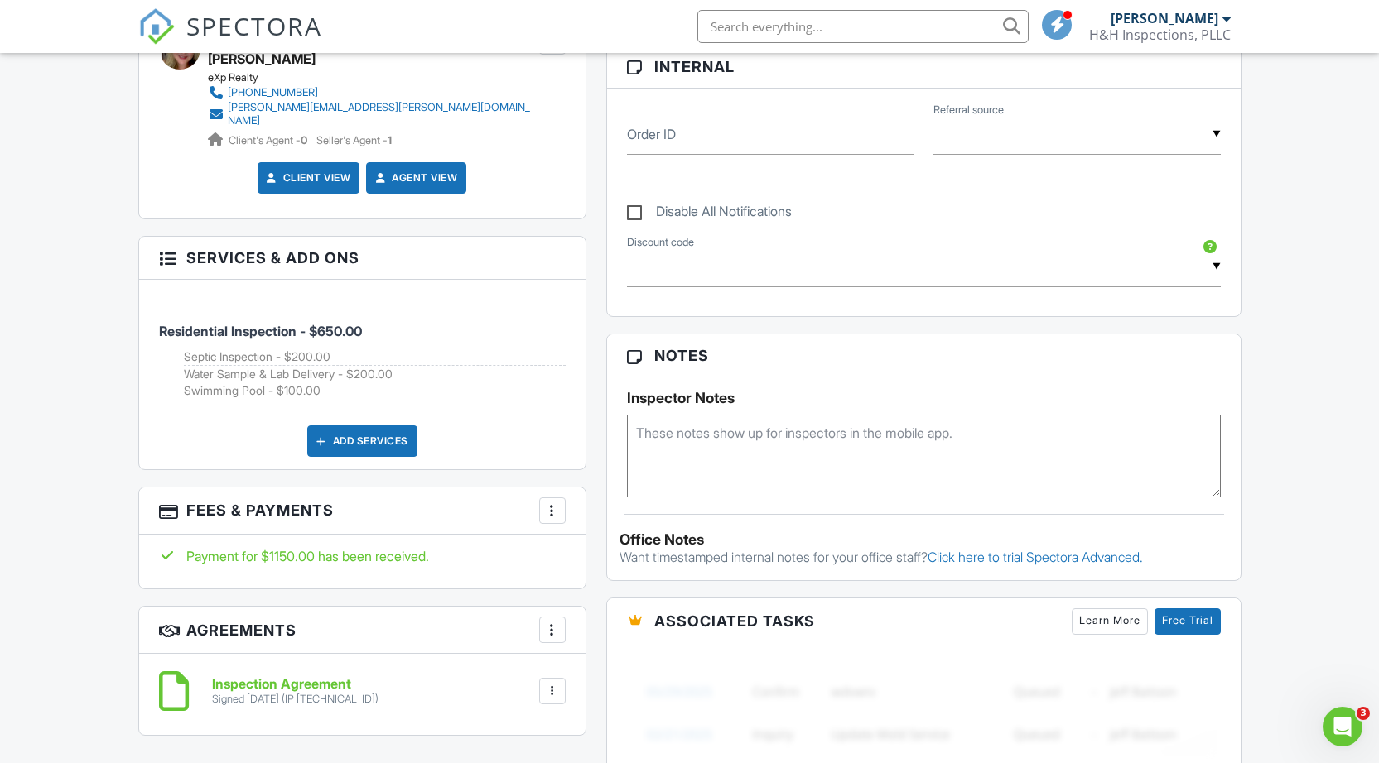
click at [736, 462] on textarea at bounding box center [924, 456] width 594 height 83
type textarea "1973"
click at [532, 426] on div "Add Services" at bounding box center [362, 441] width 407 height 31
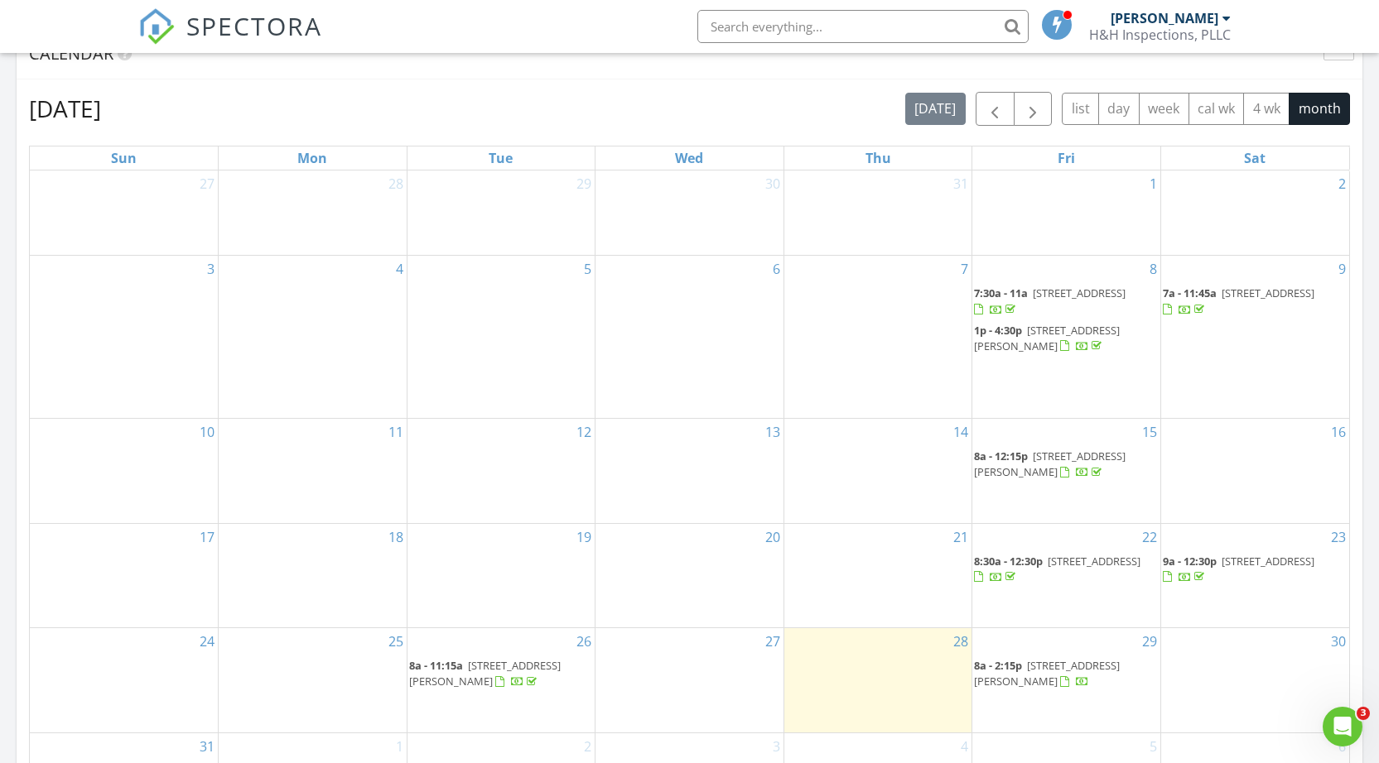
scroll to position [939, 0]
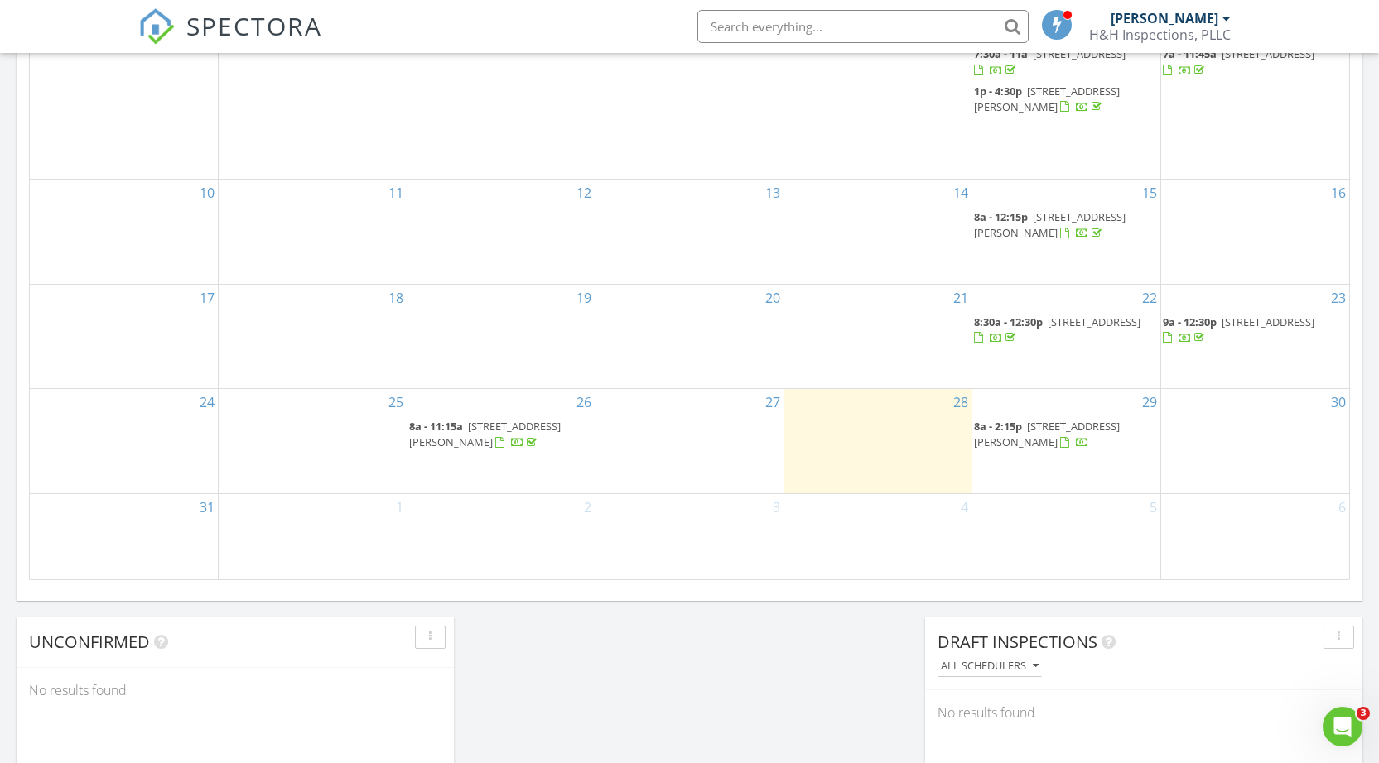
click at [1195, 327] on span "109 Wilshire Dr, Victoria 77904" at bounding box center [1238, 330] width 152 height 31
